Goal: Task Accomplishment & Management: Use online tool/utility

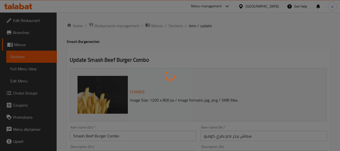
type input "لذة دبل"
type input "0"
type input "2"
type input "جرعة من انتعاش بي اس"
type input "0"
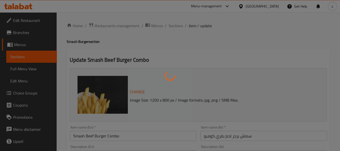
type input "6"
type input "تكملة مثالية بي اس"
type input "0"
type input "9"
type input "إكسترا توبينج بي اس"
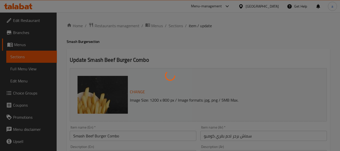
type input "0"
type input "3"
type input "صوصات جست برجر خاصة بي اس"
type input "0"
type input "6"
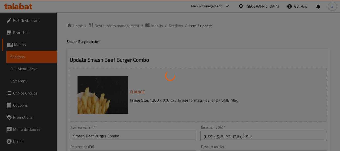
type input "السيزر الخاص بنا (بي اس)"
type input "0"
type input "1"
type input "هاف حلو معانا بي اس"
type input "0"
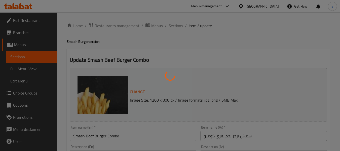
type input "5"
type input "إجعلها كومبو"
type input "0"
type input "1"
